Goal: Task Accomplishment & Management: Complete application form

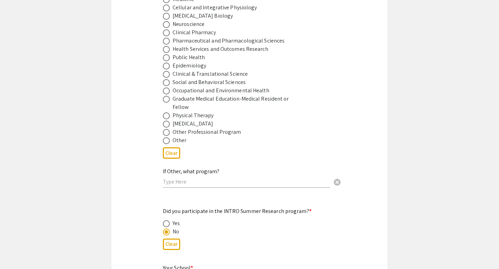
scroll to position [529, 0]
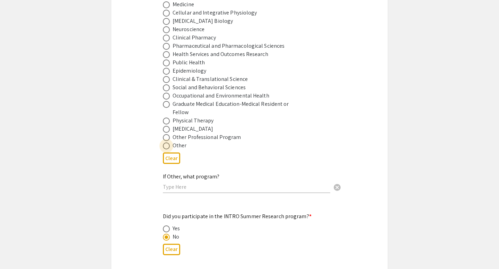
click at [167, 143] on span at bounding box center [166, 146] width 7 height 7
click at [167, 143] on input "radio" at bounding box center [166, 146] width 7 height 7
radio input "true"
click at [175, 184] on input "text" at bounding box center [246, 187] width 167 height 7
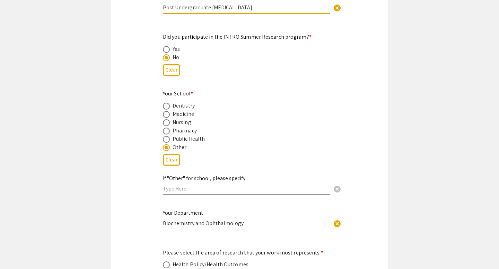
scroll to position [709, 0]
type input "Post Undergraduate [MEDICAL_DATA]"
click at [169, 111] on span at bounding box center [166, 114] width 7 height 7
click at [169, 111] on input "radio" at bounding box center [166, 114] width 7 height 7
radio input "true"
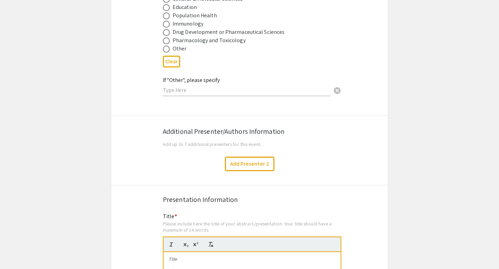
scroll to position [1078, 0]
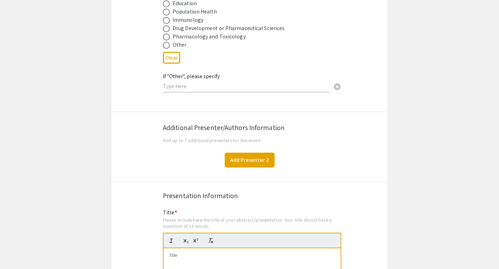
click at [250, 156] on button "Add Presenter 2" at bounding box center [250, 160] width 50 height 15
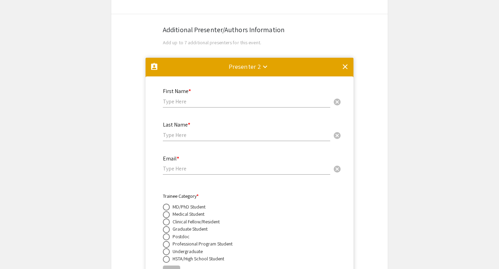
scroll to position [1174, 0]
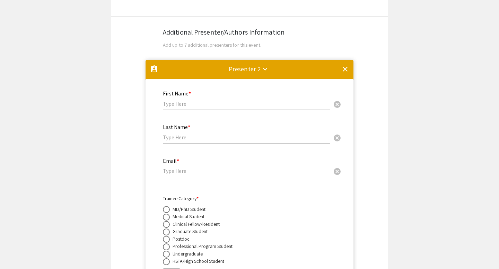
click at [187, 100] on input "text" at bounding box center [246, 103] width 167 height 7
type input "[PERSON_NAME]"
click at [175, 134] on input "text" at bounding box center [246, 137] width 167 height 7
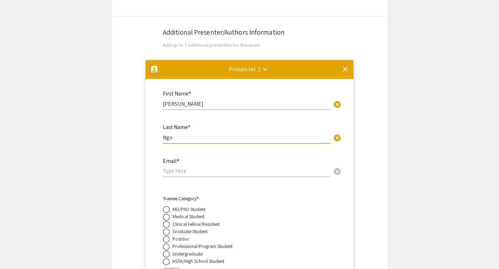
type input "Ngo"
click at [176, 168] on input "email" at bounding box center [246, 171] width 167 height 7
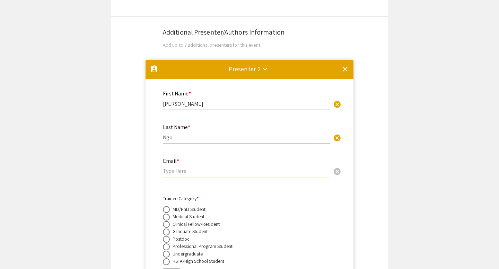
click at [345, 67] on mat-icon "clear" at bounding box center [345, 69] width 8 height 8
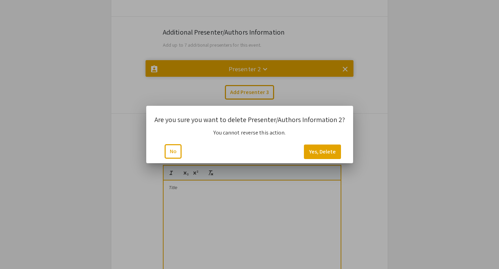
scroll to position [0, 0]
click at [321, 151] on button "Yes, Delete" at bounding box center [321, 152] width 37 height 15
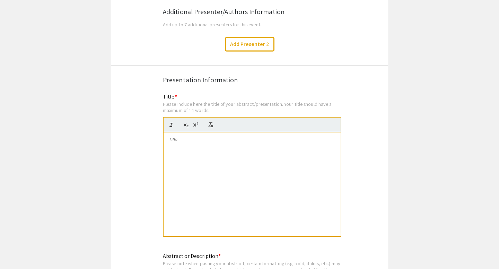
scroll to position [1197, 0]
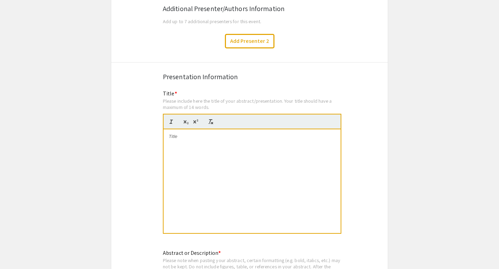
click at [212, 138] on div at bounding box center [251, 182] width 177 height 104
click at [202, 134] on span "Tissue-Specific impacts of Slc6a20a on amino acid and fatty acid metabolism" at bounding box center [247, 136] width 156 height 5
click at [252, 134] on span "Tissue-Specific Impacts of Slc6a20a on amino acid and fatty acid metabolism" at bounding box center [247, 136] width 157 height 5
click at [265, 134] on span "Tissue-Specific Impacts of Slc6a20a on Amino acid and fatty acid metabolism" at bounding box center [247, 136] width 157 height 5
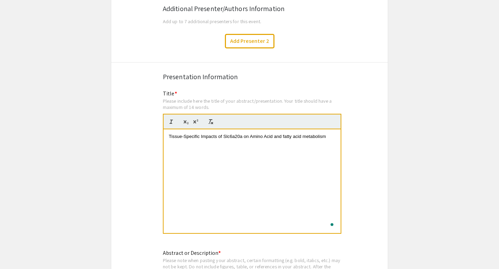
click at [285, 134] on span "Tissue-Specific Impacts of Slc6a20a on Amino Acid and fatty acid metabolism" at bounding box center [247, 136] width 157 height 5
click at [296, 134] on span "Tissue-Specific Impacts of Slc6a20a on Amino Acid and Fatty acid metabolism" at bounding box center [248, 136] width 159 height 5
click at [309, 134] on span "Tissue-Specific Impacts of Slc6a20a on Amino Acid and Fatty Acid metabolism" at bounding box center [248, 136] width 159 height 5
click at [310, 168] on div "Tissue-Specific Impacts of Slc6a20a on Amino Acid and Fatty Acid Metabolism" at bounding box center [251, 182] width 177 height 104
click at [281, 134] on span "Tissue-Specific Impacts of Slc6a20a on Amino Acid and Fatty Acid Metabolism" at bounding box center [248, 136] width 159 height 5
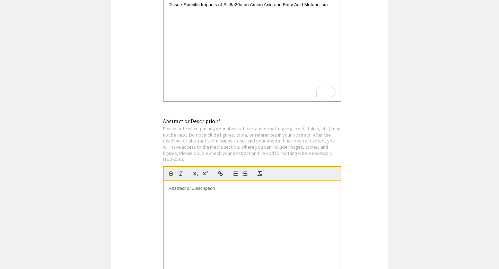
scroll to position [1334, 0]
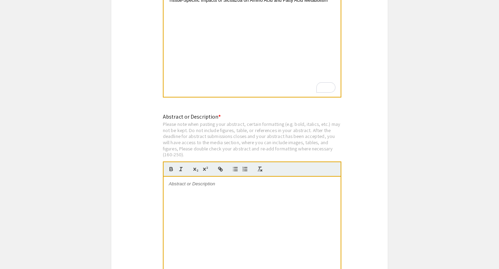
click at [219, 181] on p at bounding box center [252, 184] width 167 height 6
paste div
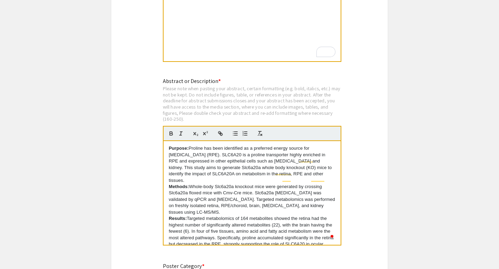
scroll to position [0, 0]
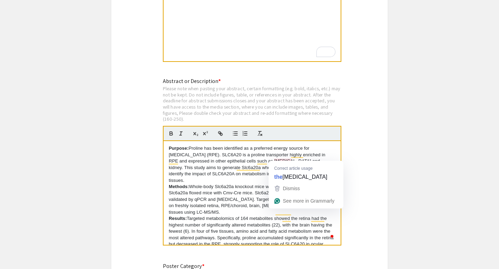
click at [285, 158] on p "Purpose: Proline has been identified as a preferred energy source for [MEDICAL_…" at bounding box center [252, 164] width 167 height 38
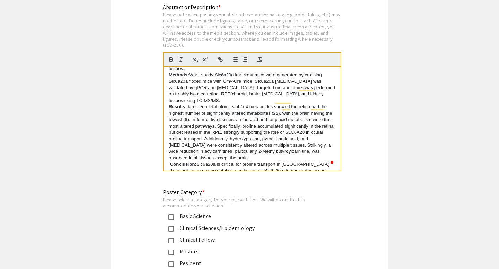
scroll to position [45, 0]
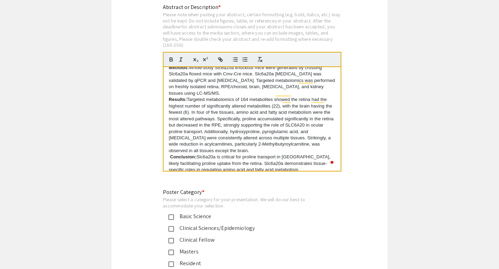
click at [170, 154] on strong "Conclusion:" at bounding box center [183, 156] width 26 height 5
click at [169, 97] on strong "Results:" at bounding box center [178, 99] width 18 height 5
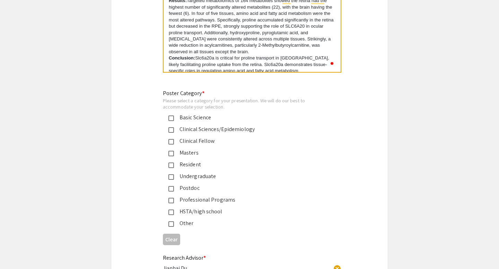
scroll to position [1544, 0]
click at [192, 219] on div "Other" at bounding box center [246, 223] width 145 height 8
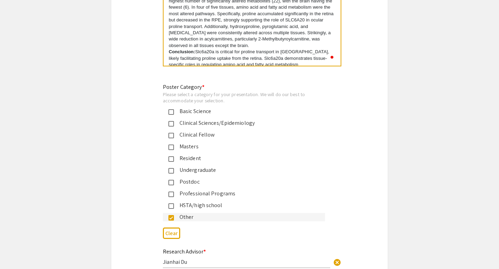
scroll to position [1541, 0]
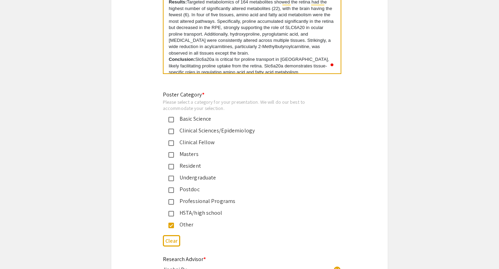
click at [216, 151] on div "Masters" at bounding box center [246, 154] width 145 height 8
click at [195, 150] on div "Masters" at bounding box center [246, 154] width 145 height 8
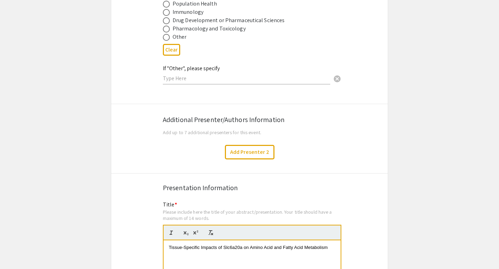
scroll to position [1083, 0]
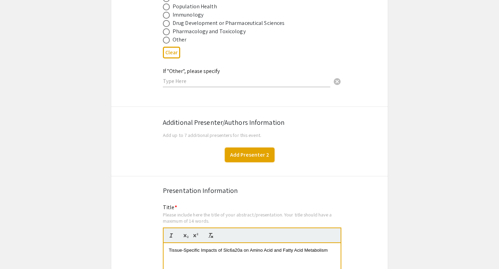
click at [258, 151] on button "Add Presenter 2" at bounding box center [250, 155] width 50 height 15
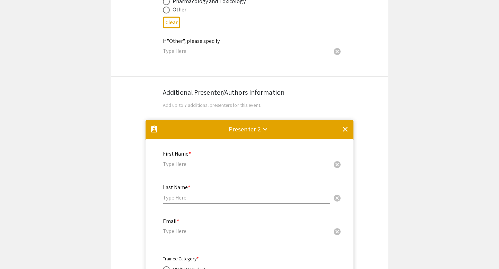
scroll to position [1105, 0]
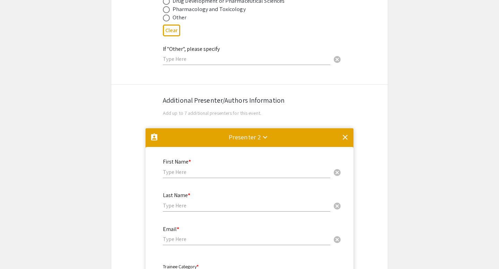
click at [346, 133] on mat-icon "clear" at bounding box center [345, 137] width 8 height 8
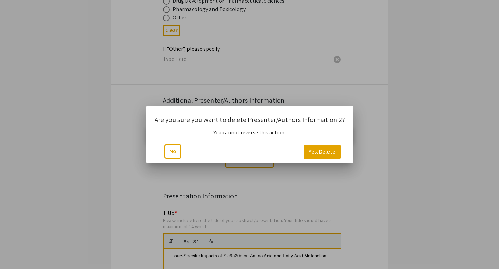
scroll to position [0, 0]
click at [323, 150] on button "Yes, Delete" at bounding box center [321, 152] width 37 height 15
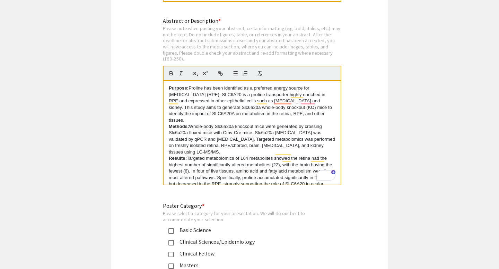
scroll to position [45, 0]
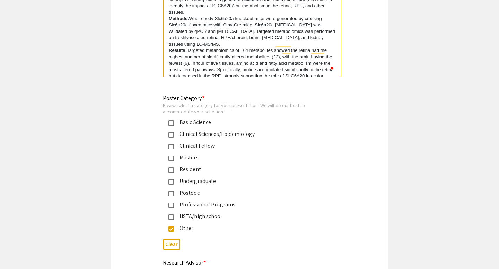
click at [171, 121] on mat-pseudo-checkbox at bounding box center [171, 124] width 6 height 6
click at [172, 203] on mat-pseudo-checkbox at bounding box center [171, 206] width 6 height 6
click at [171, 156] on mat-pseudo-checkbox at bounding box center [171, 159] width 6 height 6
click at [174, 203] on mat-pseudo-checkbox at bounding box center [171, 206] width 6 height 6
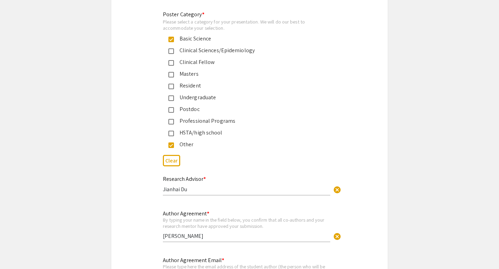
scroll to position [1622, 0]
click at [172, 142] on mat-pseudo-checkbox at bounding box center [171, 145] width 6 height 6
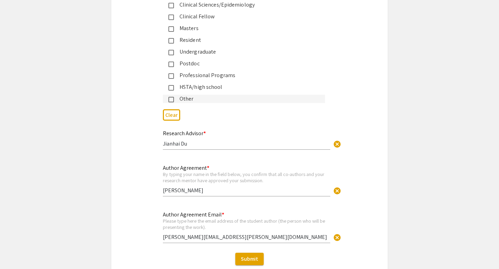
scroll to position [1713, 0]
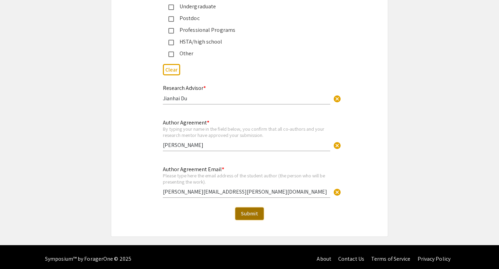
click at [250, 208] on button "Submit" at bounding box center [249, 214] width 28 height 12
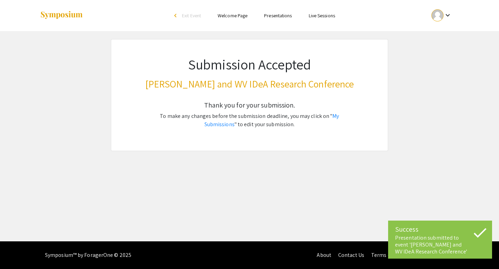
scroll to position [0, 0]
